Goal: Information Seeking & Learning: Learn about a topic

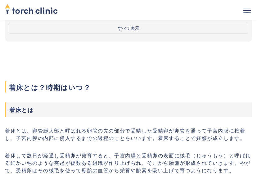
scroll to position [217, 0]
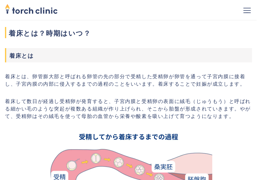
click at [127, 8] on div "トップ お知らせ 診療内容 コラム 料金について 医師一覧 予約 はじめての方 受診歴のある方" at bounding box center [128, 10] width 247 height 20
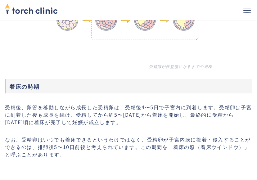
scroll to position [775, 0]
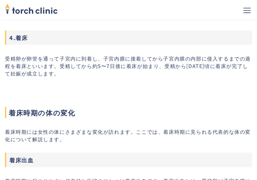
scroll to position [1210, 0]
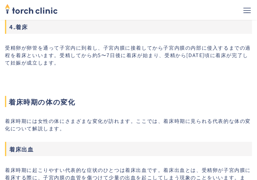
click at [21, 76] on h2 "着床時期の体の変化" at bounding box center [128, 91] width 247 height 32
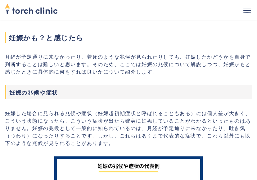
scroll to position [2078, 0]
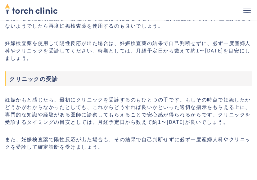
scroll to position [2637, 0]
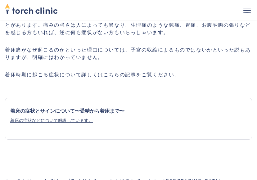
scroll to position [1830, 0]
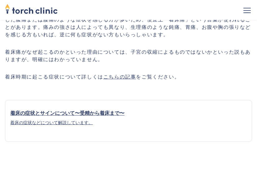
click at [45, 128] on div "着床の症状などについて解説しています。" at bounding box center [128, 125] width 236 height 13
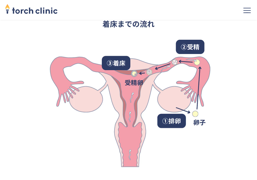
scroll to position [279, 0]
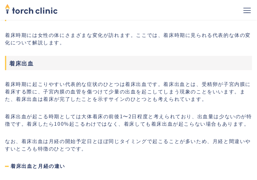
scroll to position [1055, 0]
